Goal: Browse casually

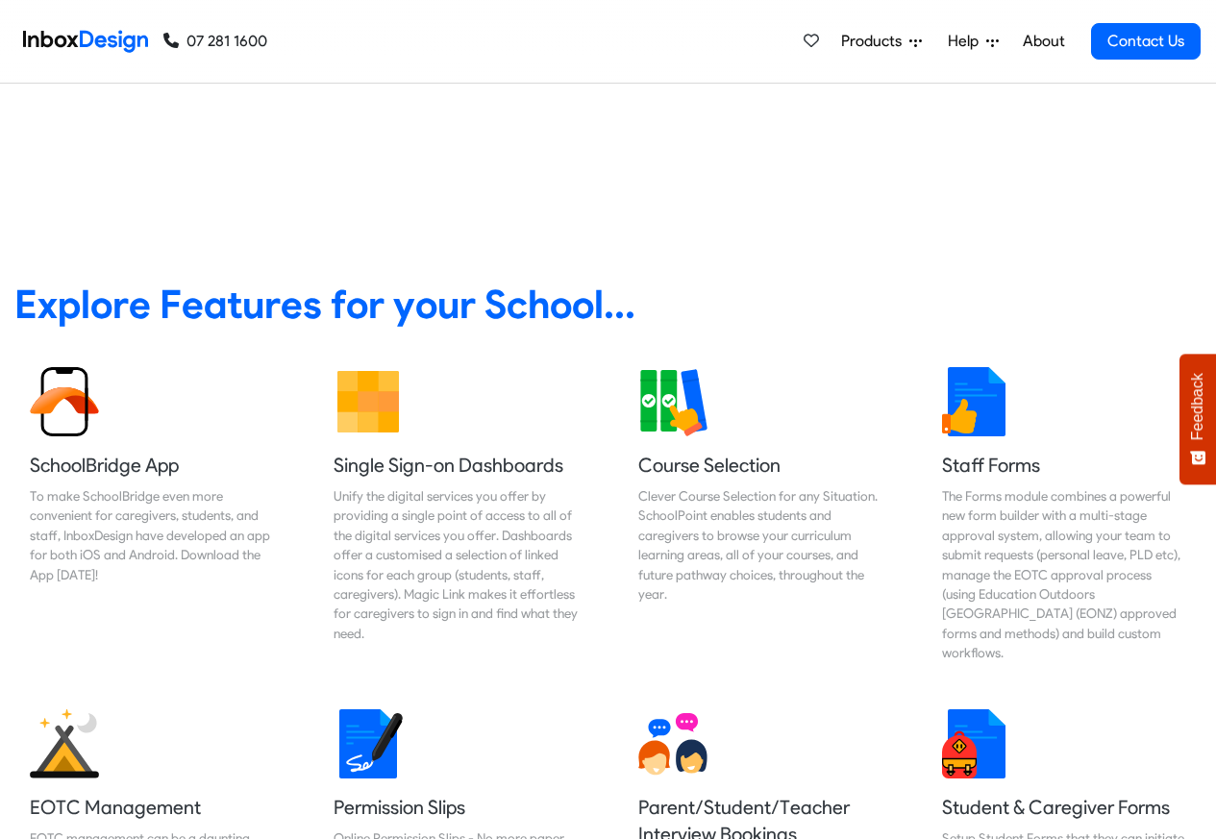
scroll to position [692, 0]
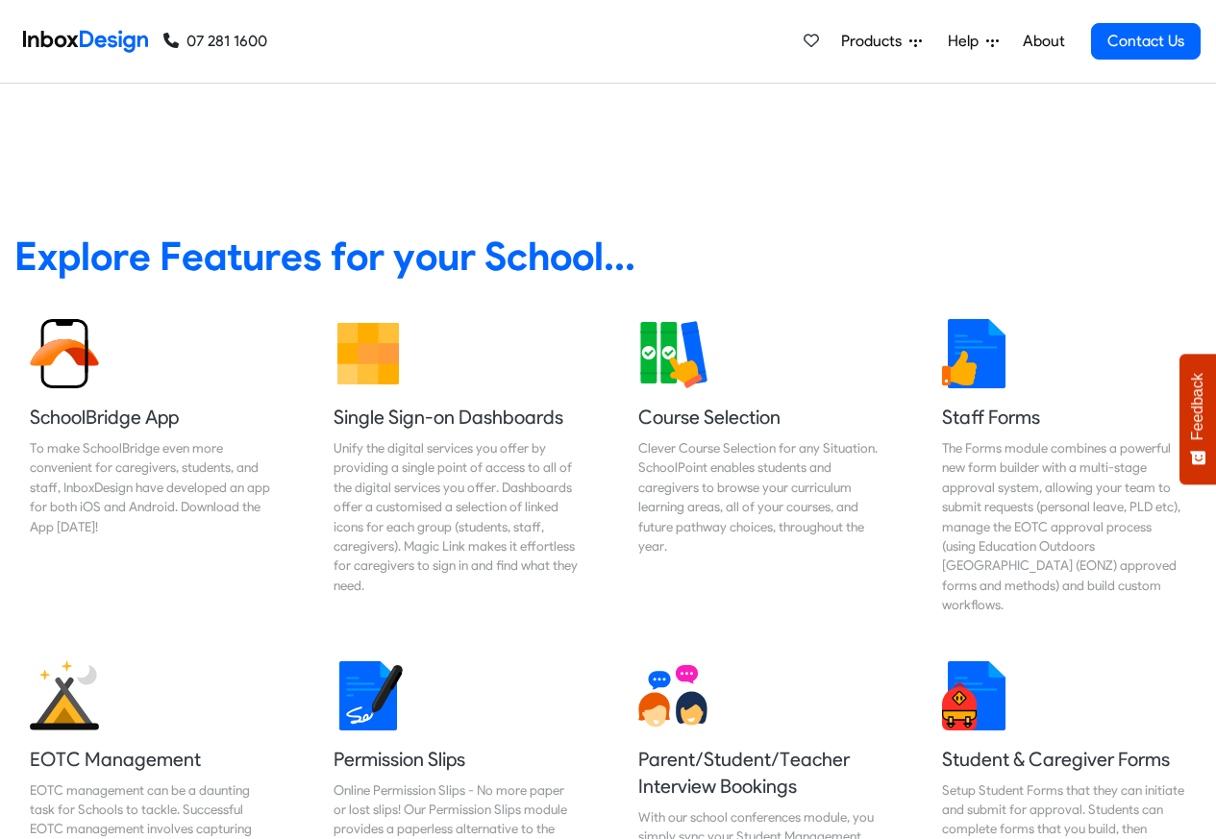
click at [1043, 41] on link "About" at bounding box center [1043, 41] width 53 height 38
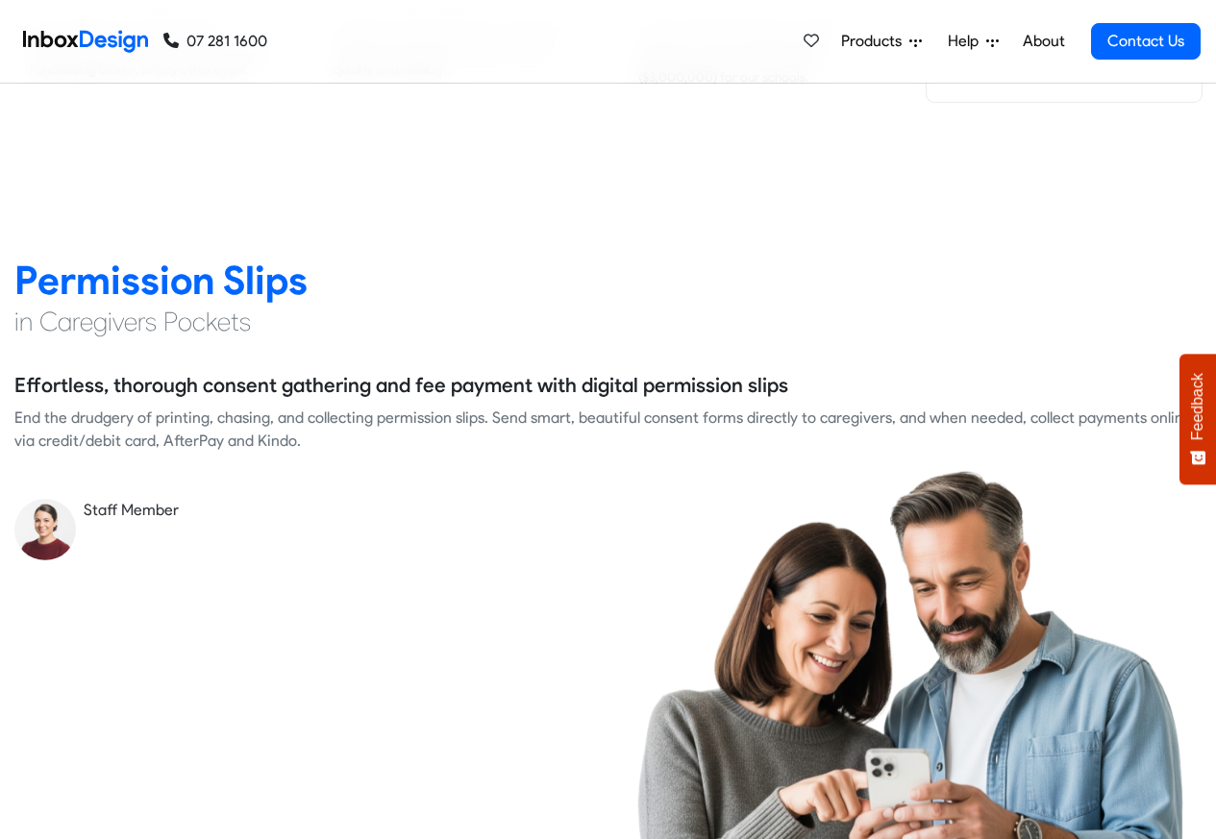
scroll to position [2999, 0]
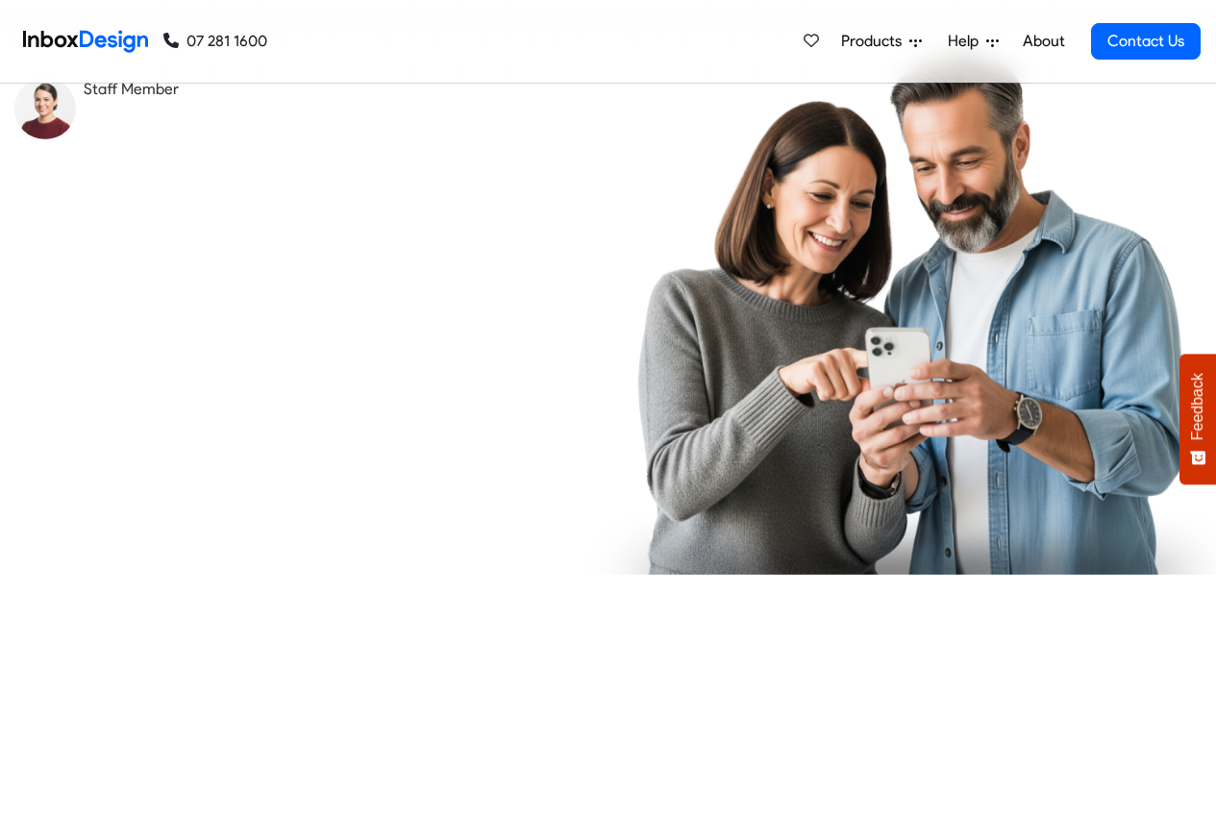
checkbox input "true"
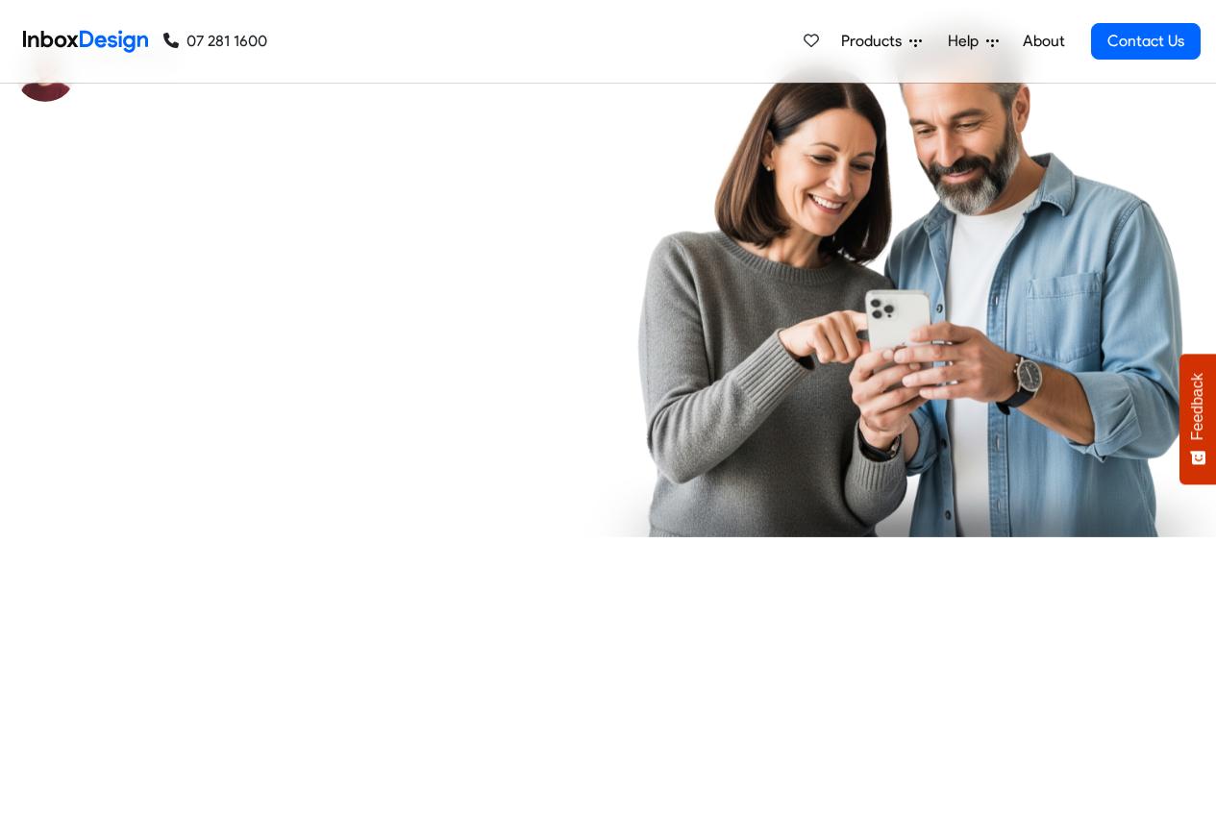
checkbox input "true"
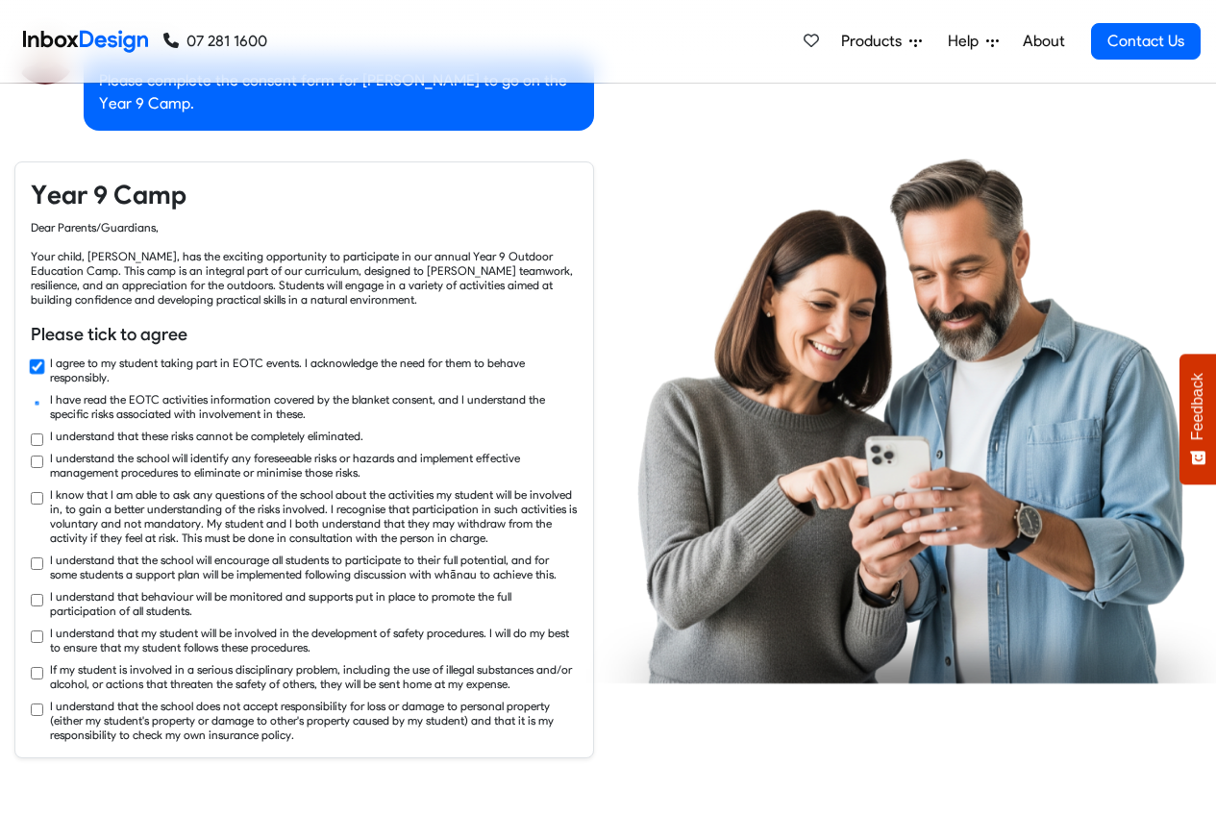
checkbox input "true"
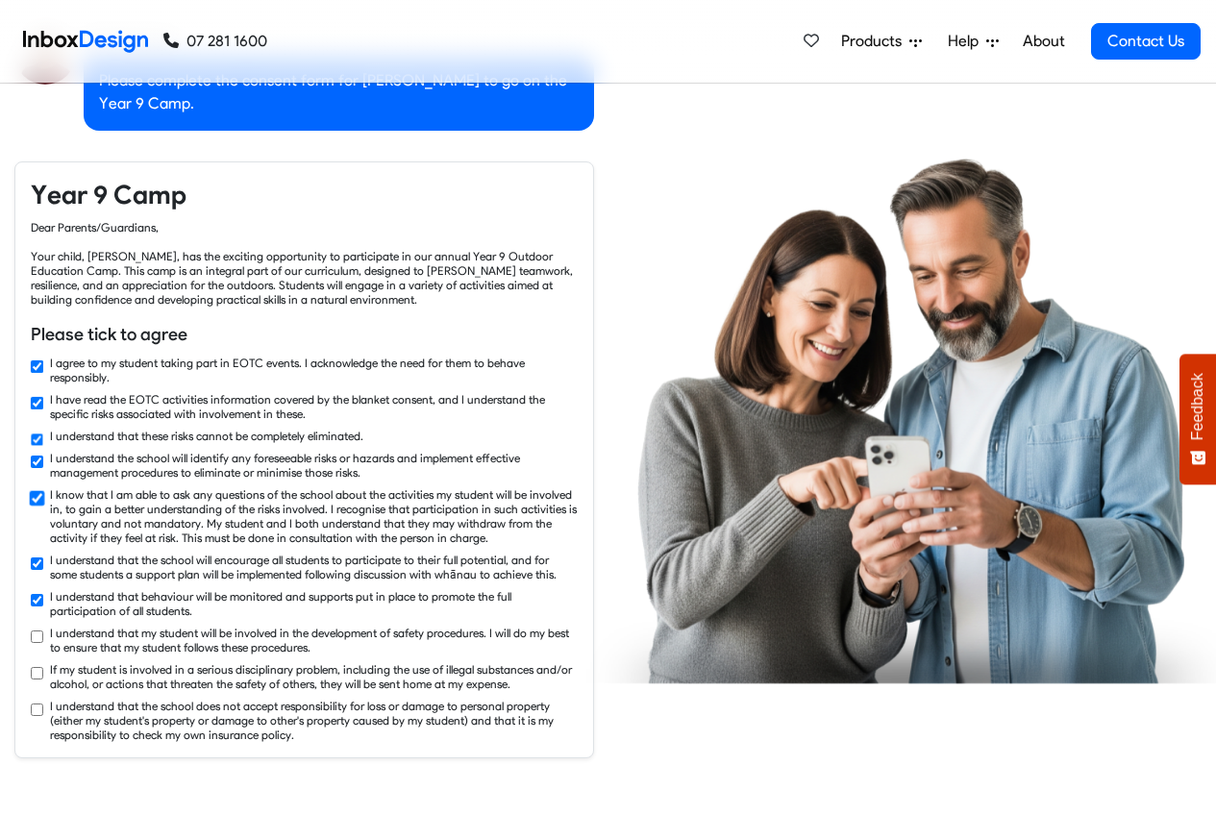
checkbox input "true"
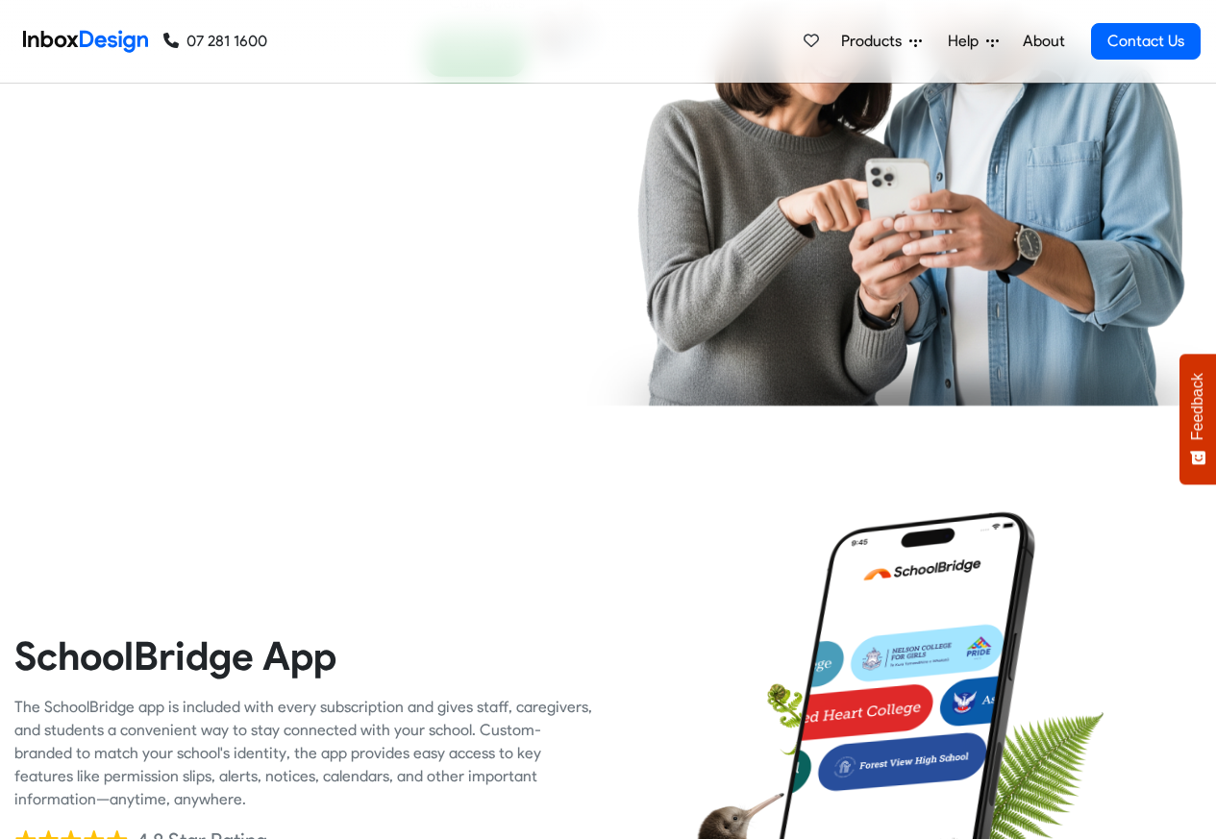
scroll to position [3807, 0]
